Goal: Transaction & Acquisition: Purchase product/service

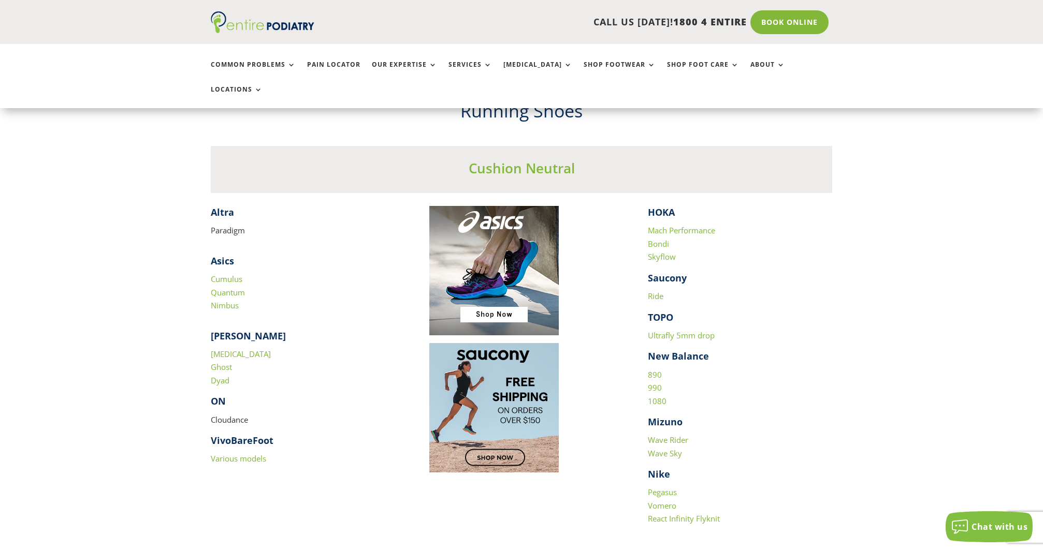
scroll to position [953, 0]
drag, startPoint x: 649, startPoint y: 326, endPoint x: 677, endPoint y: 373, distance: 54.8
click at [677, 373] on div "HOKA Mach Performance Bondi Skyflow Saucony Ride TOPO Ultrafly 5mm drop New Bal…" at bounding box center [740, 375] width 184 height 341
copy div "New Balance [PHONE_NUMBER]"
click at [773, 433] on p "Wave Rider Wave Sky" at bounding box center [740, 450] width 184 height 34
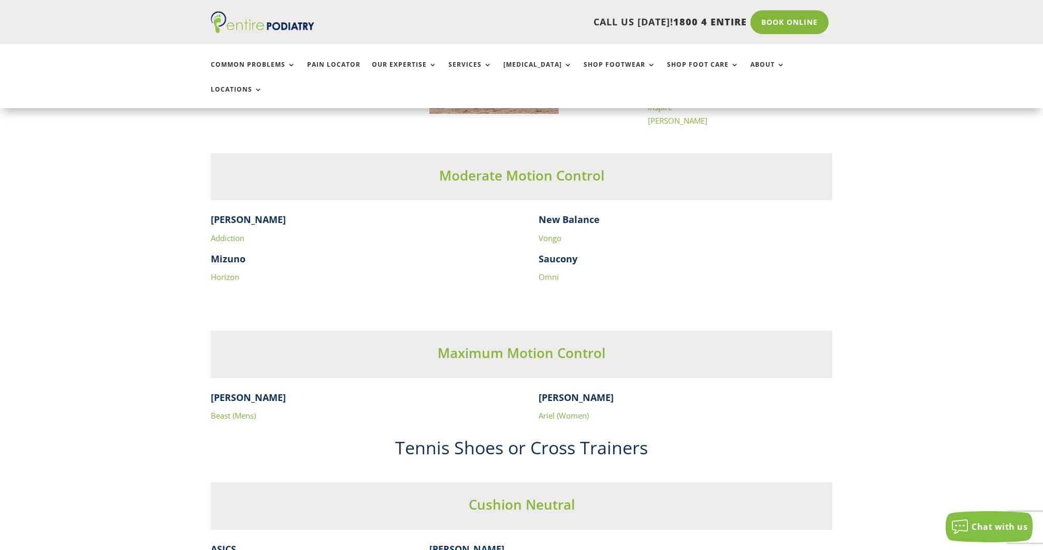
scroll to position [1740, 0]
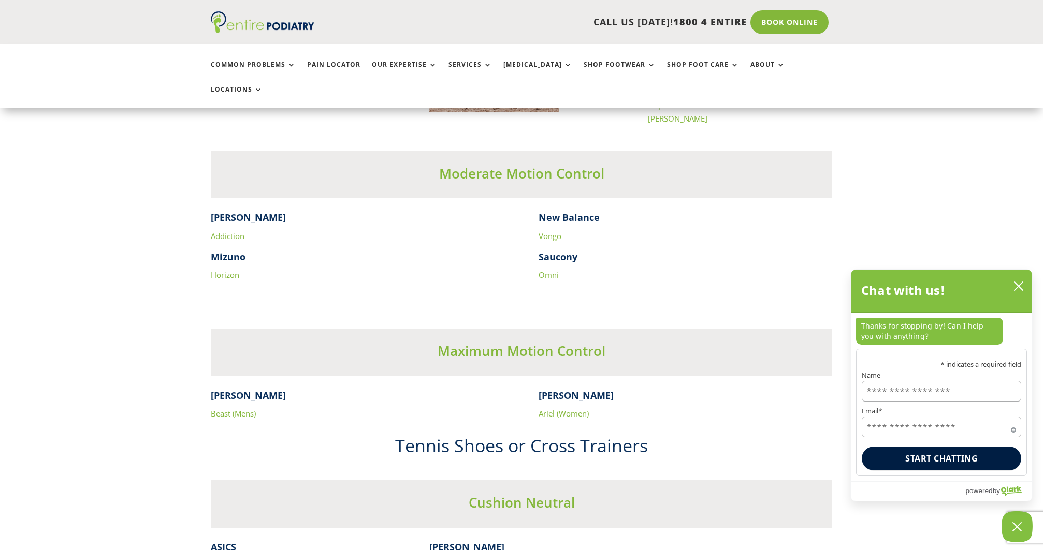
click at [1018, 282] on icon "close chatbox" at bounding box center [1018, 286] width 10 height 10
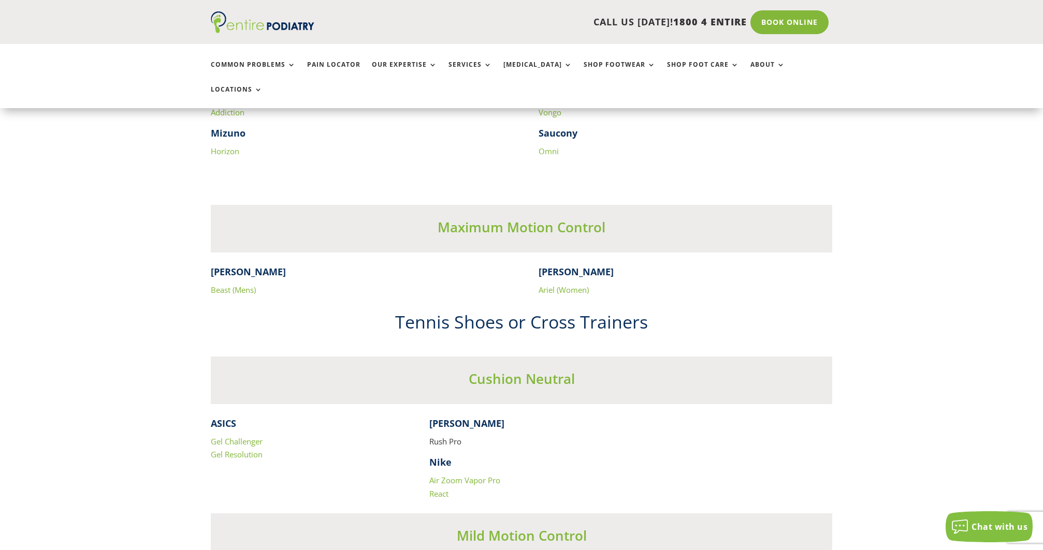
scroll to position [1864, 0]
drag, startPoint x: 430, startPoint y: 437, endPoint x: 509, endPoint y: 456, distance: 81.0
click at [509, 456] on div "[PERSON_NAME] Pro Nike Air Zoom Vapor Pro React" at bounding box center [521, 459] width 184 height 84
copy div "Nike Air Zoom Vapor Pro"
click at [500, 435] on p "Rush Pro" at bounding box center [521, 445] width 184 height 21
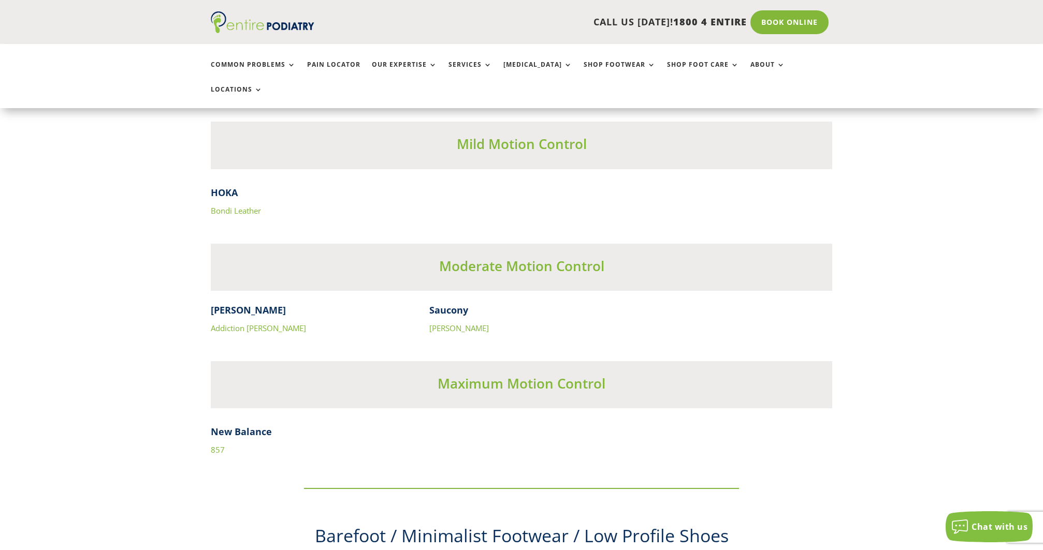
scroll to position [3190, 0]
drag, startPoint x: 209, startPoint y: 405, endPoint x: 284, endPoint y: 425, distance: 77.5
copy div "New Balance 857"
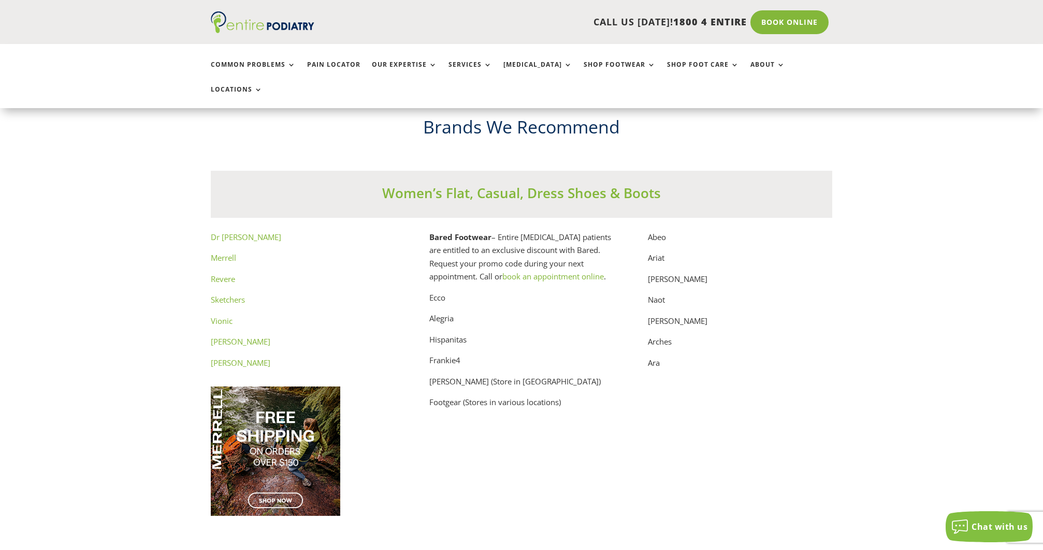
scroll to position [5219, 0]
click at [452, 354] on p "Frankie4" at bounding box center [521, 364] width 184 height 21
click at [222, 357] on link "[PERSON_NAME]" at bounding box center [241, 362] width 60 height 10
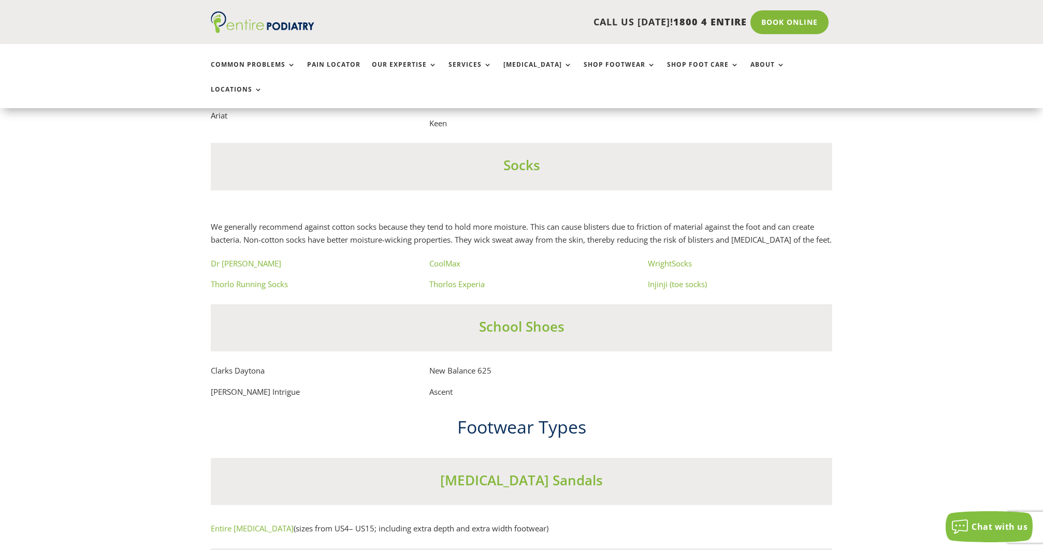
scroll to position [5965, 0]
click at [492, 372] on p "New Balance 625" at bounding box center [521, 374] width 184 height 21
click at [493, 372] on p "New Balance 625" at bounding box center [521, 374] width 184 height 21
drag, startPoint x: 492, startPoint y: 372, endPoint x: 431, endPoint y: 373, distance: 61.6
click at [431, 373] on p "New Balance 625" at bounding box center [521, 374] width 184 height 21
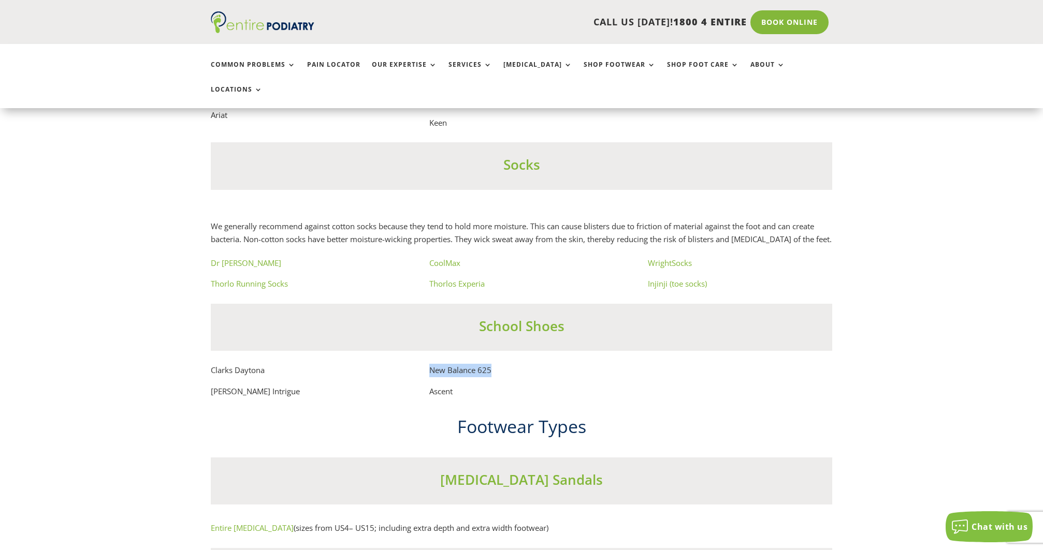
copy p "New Balance 625"
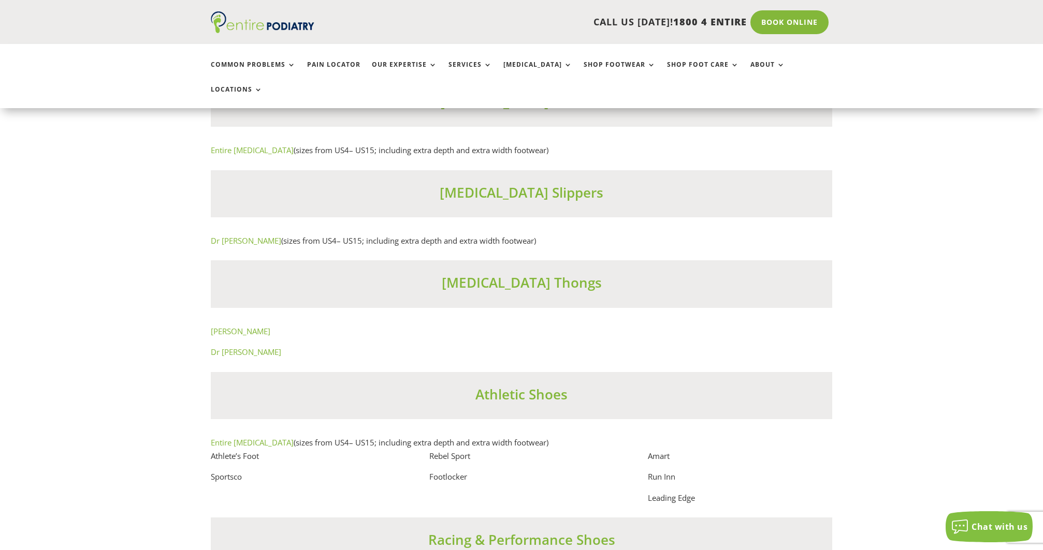
scroll to position [6338, 0]
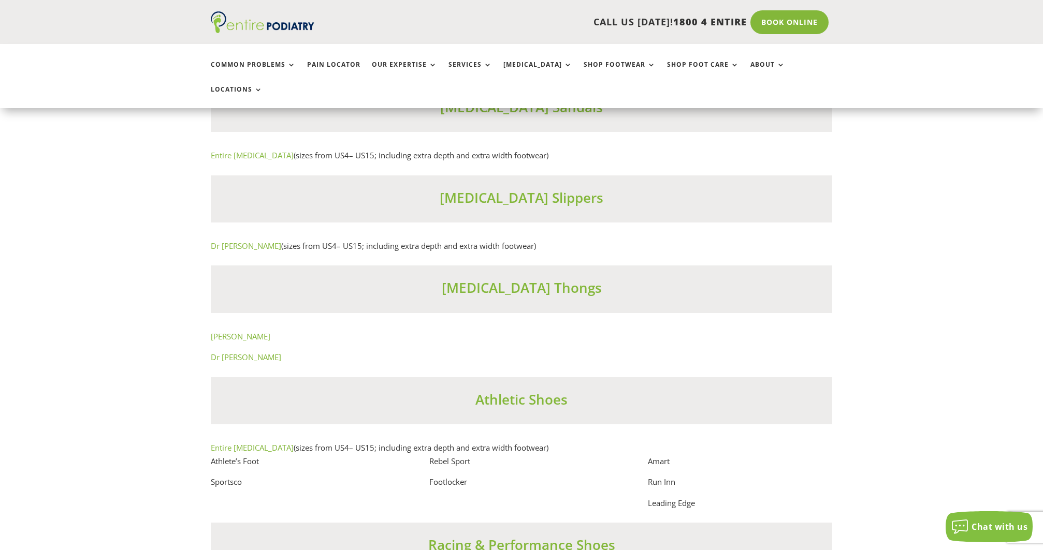
click at [228, 340] on link "[PERSON_NAME]" at bounding box center [241, 336] width 60 height 10
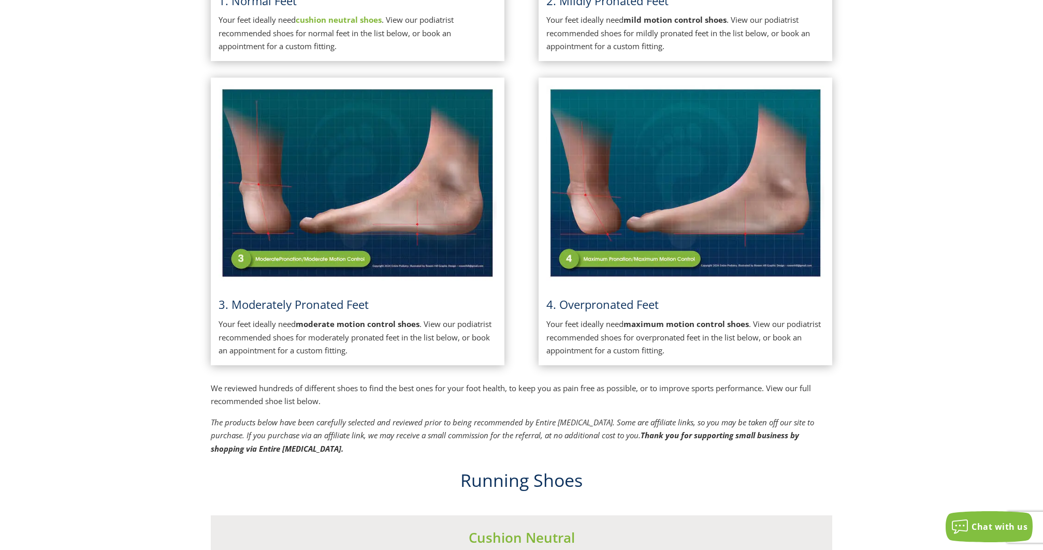
scroll to position [0, 0]
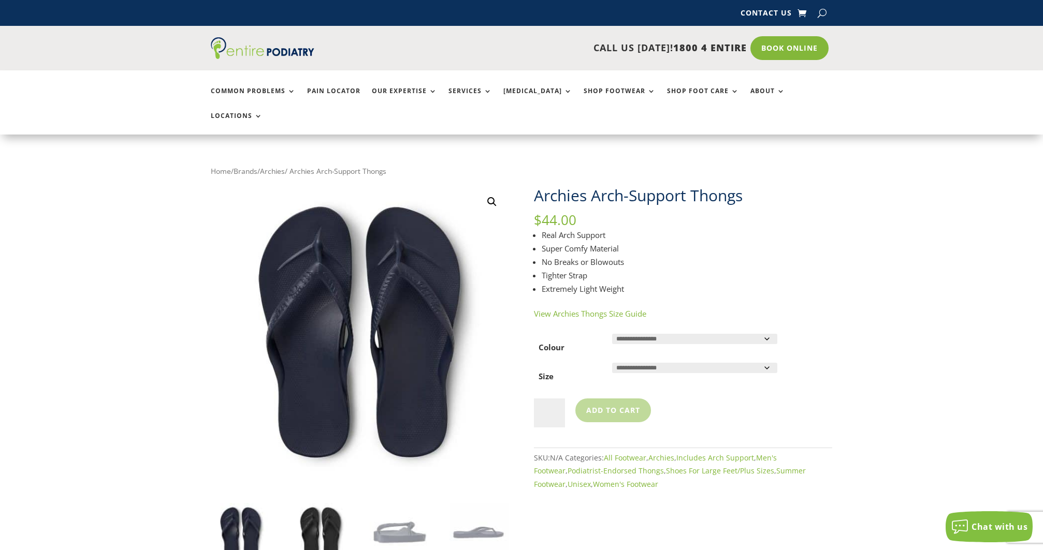
click at [318, 525] on img at bounding box center [320, 533] width 60 height 60
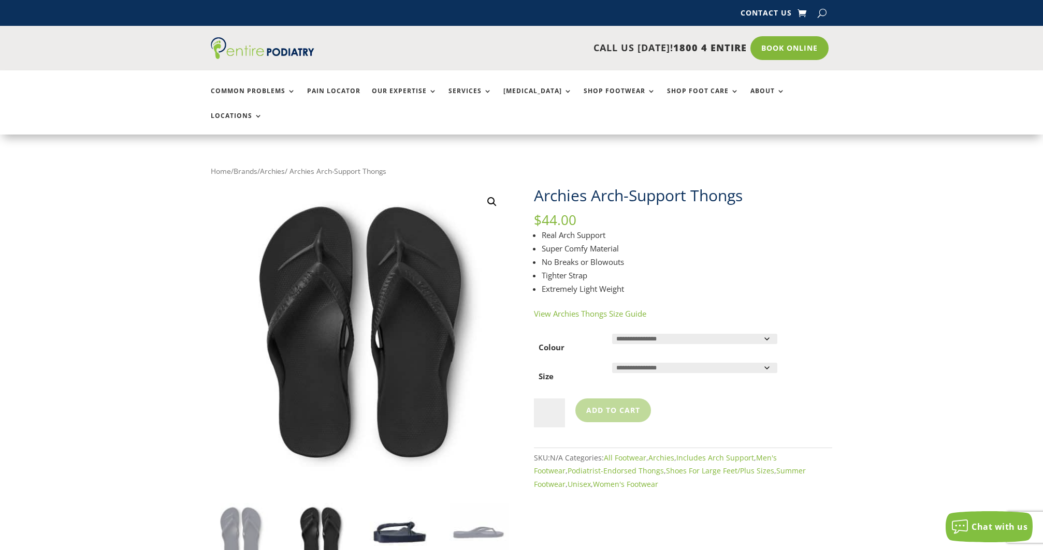
click at [405, 508] on img at bounding box center [400, 533] width 60 height 60
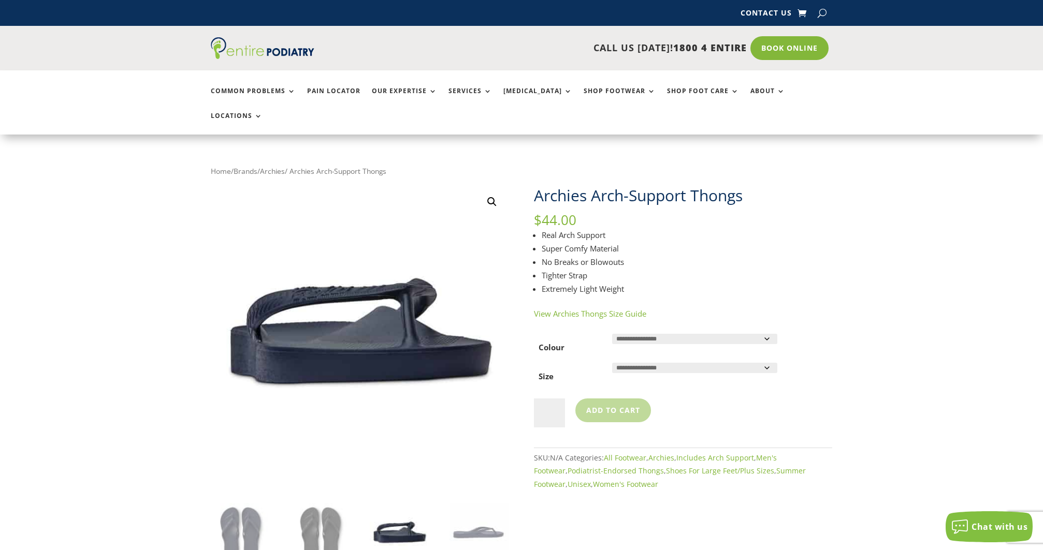
click at [668, 334] on select "**********" at bounding box center [694, 339] width 165 height 10
select select "*****"
click at [612, 334] on select "**********" at bounding box center [694, 339] width 165 height 10
